Goal: Book appointment/travel/reservation

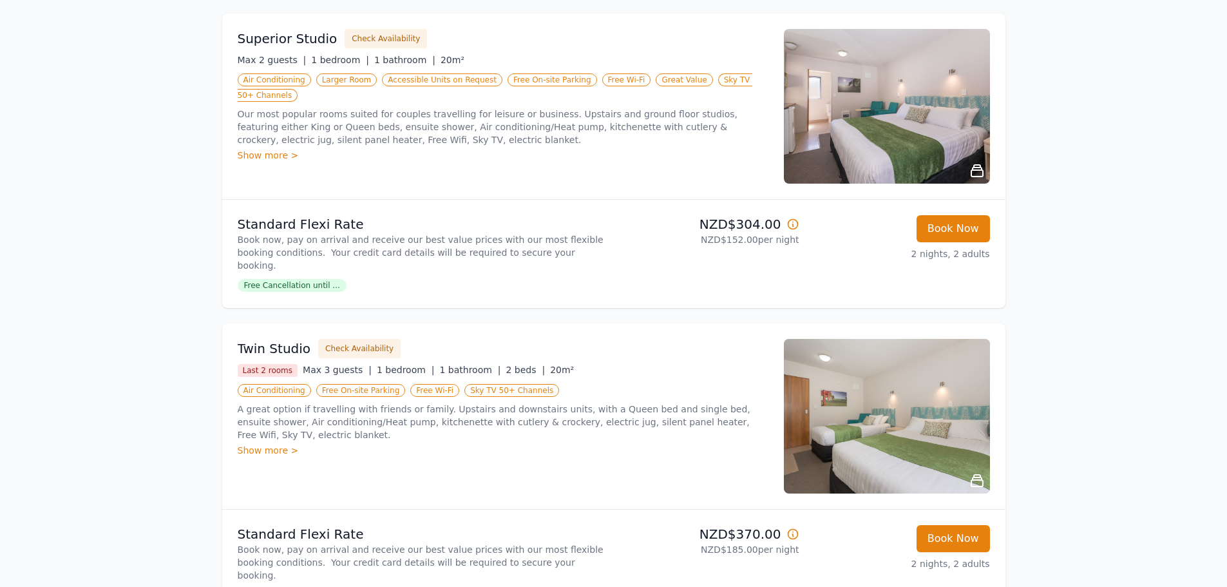
scroll to position [579, 0]
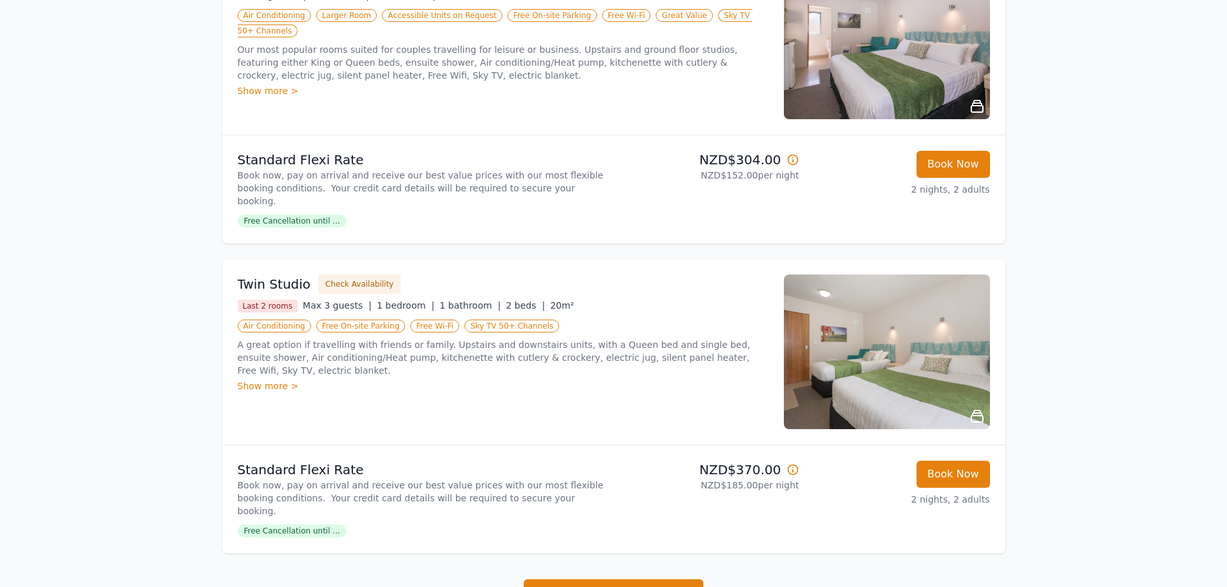
click at [259, 379] on div "Show more >" at bounding box center [503, 385] width 531 height 13
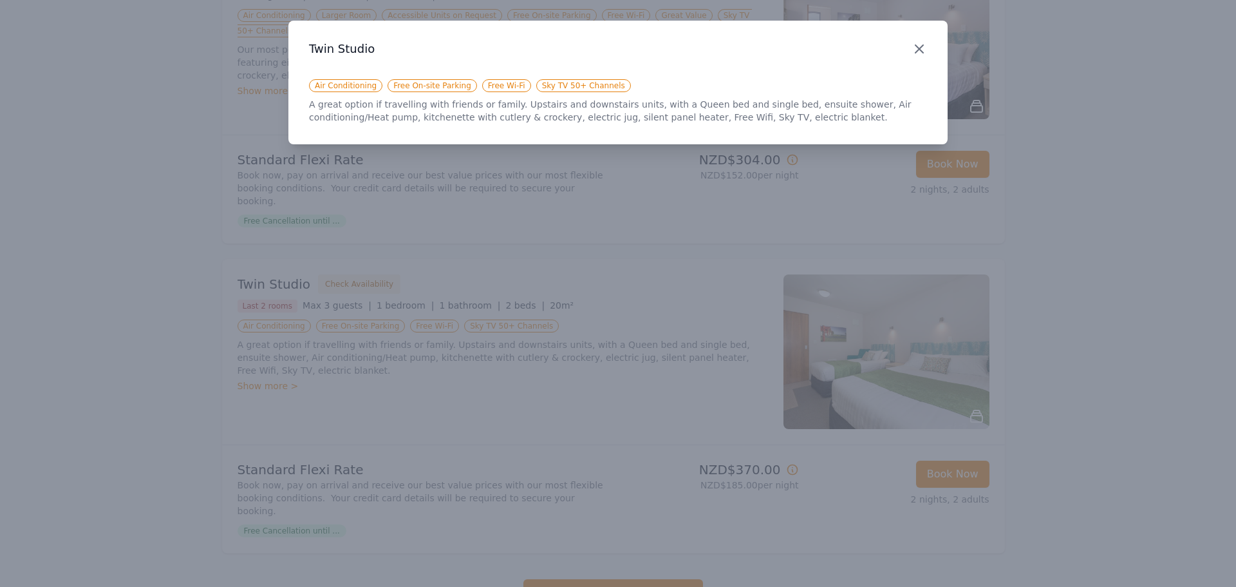
click at [918, 51] on icon "button" at bounding box center [920, 49] width 8 height 8
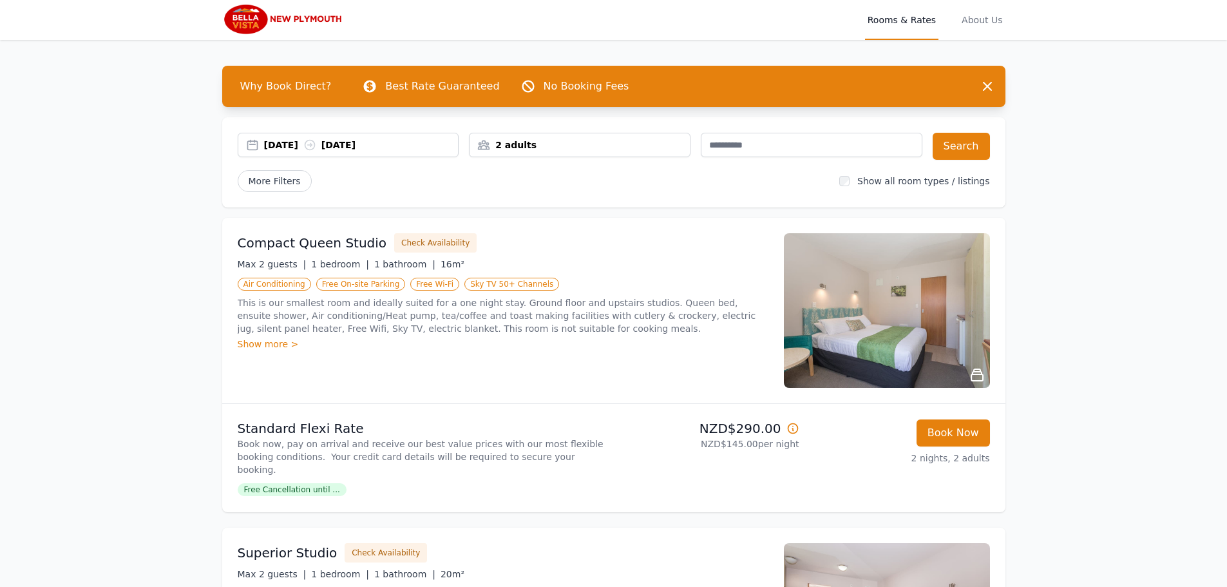
scroll to position [0, 0]
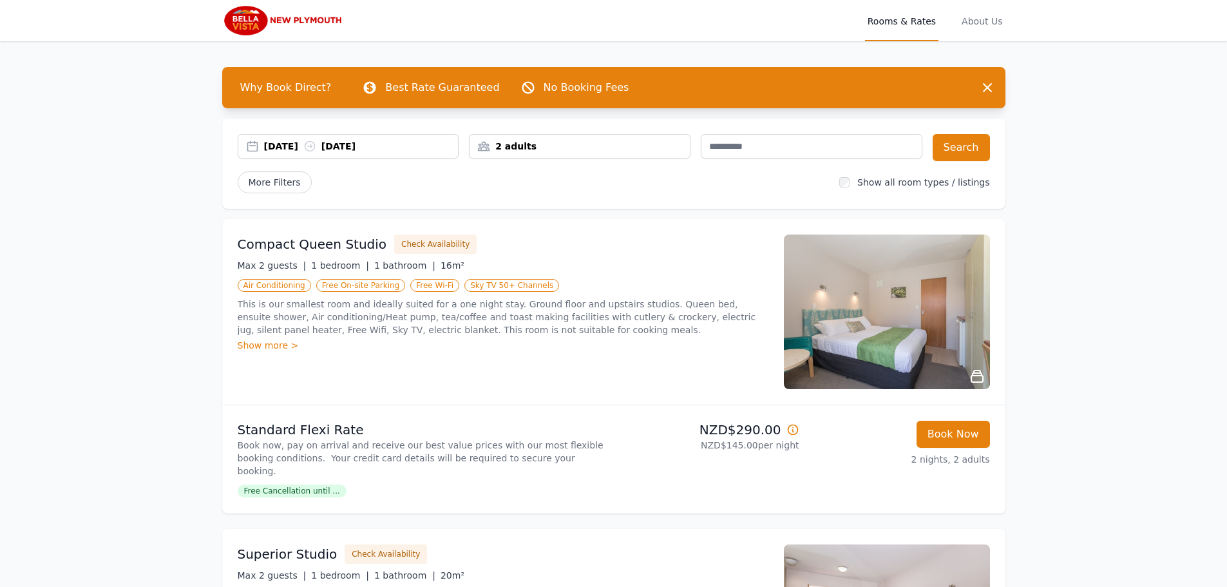
click at [528, 146] on div "2 adults" at bounding box center [579, 146] width 220 height 13
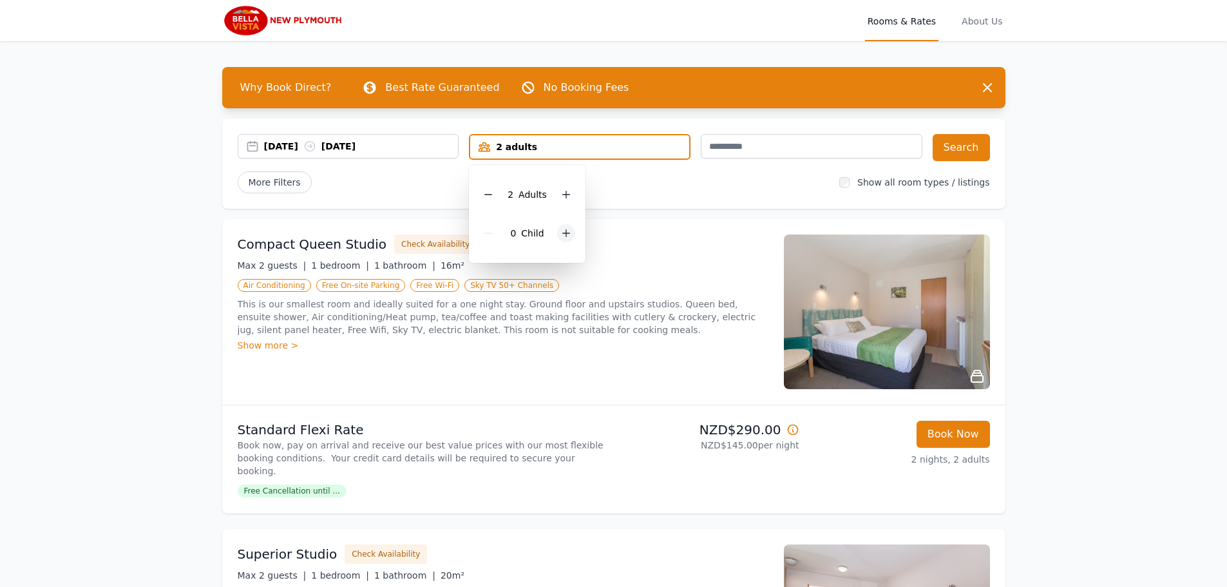
click at [568, 234] on icon at bounding box center [566, 233] width 10 height 10
click at [961, 150] on button "Search" at bounding box center [960, 147] width 57 height 27
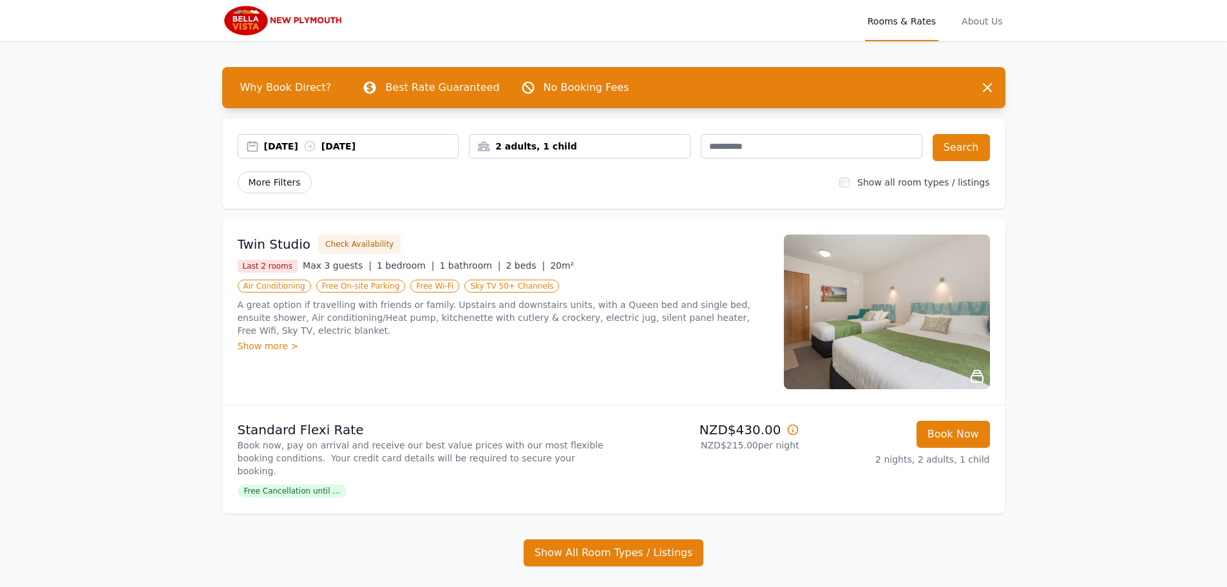
click at [281, 182] on span "More Filters" at bounding box center [275, 182] width 74 height 22
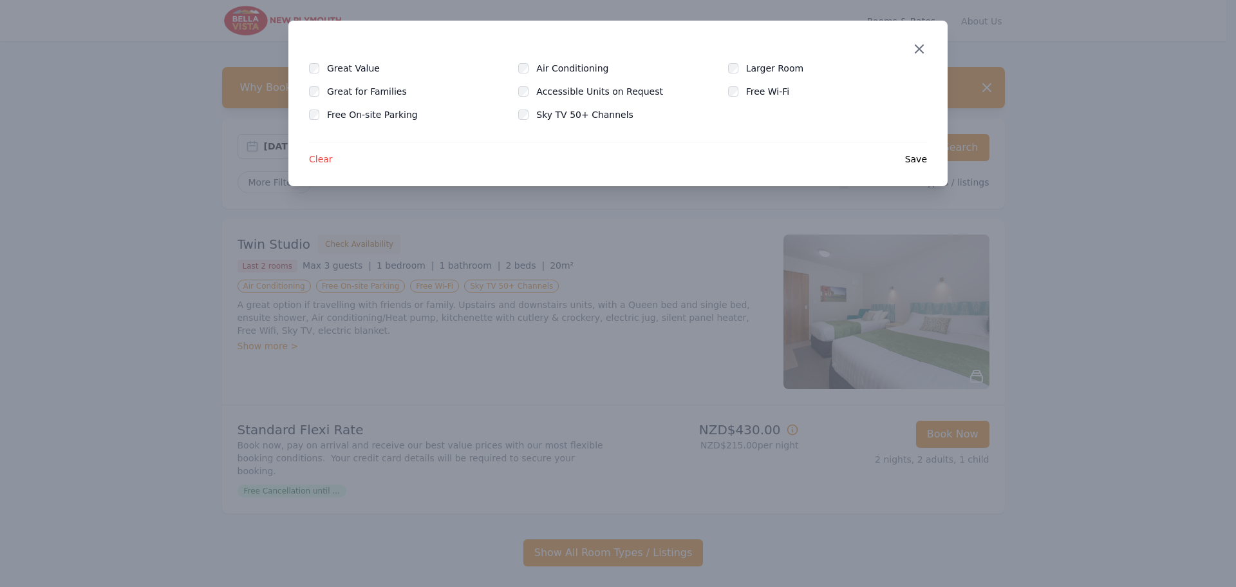
click at [922, 51] on icon "button" at bounding box center [920, 49] width 8 height 8
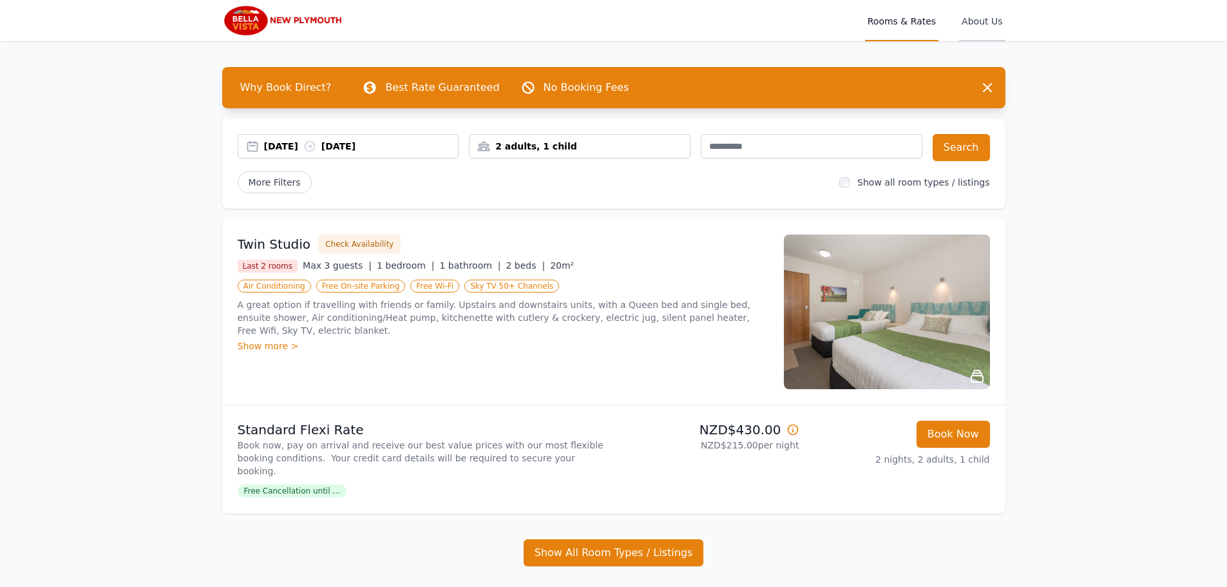
click at [977, 21] on span "About Us" at bounding box center [982, 20] width 46 height 41
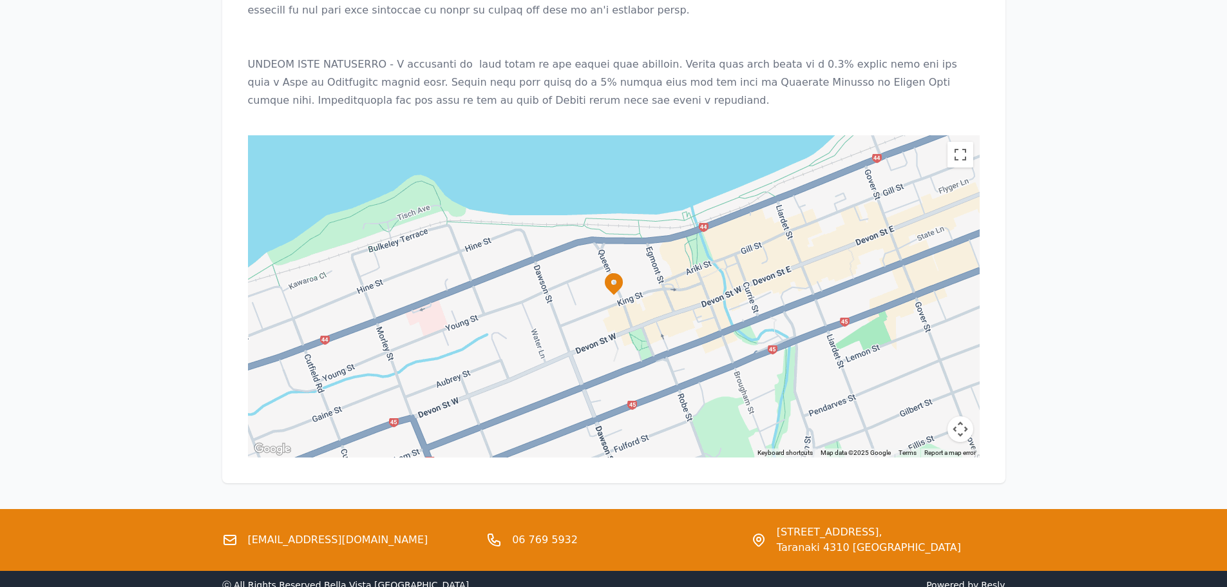
scroll to position [1352, 0]
